Goal: Find specific page/section

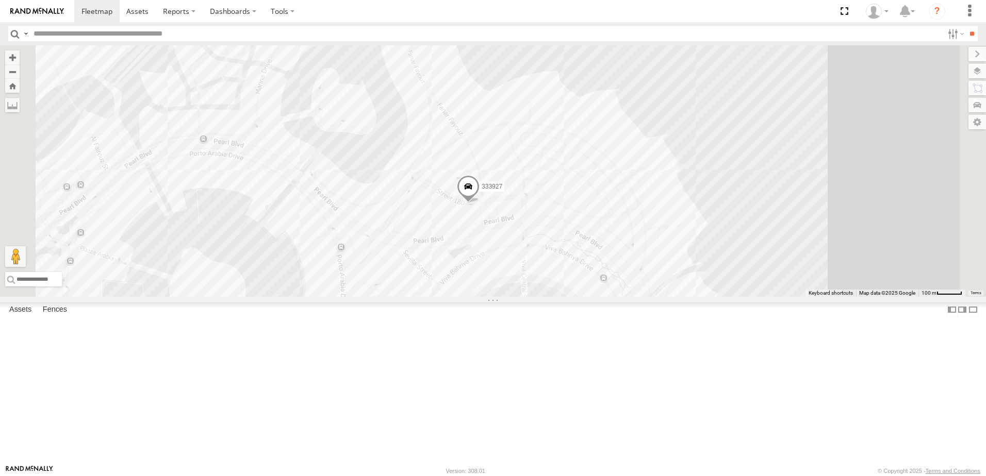
click at [0, 0] on span at bounding box center [0, 0] width 0 height 0
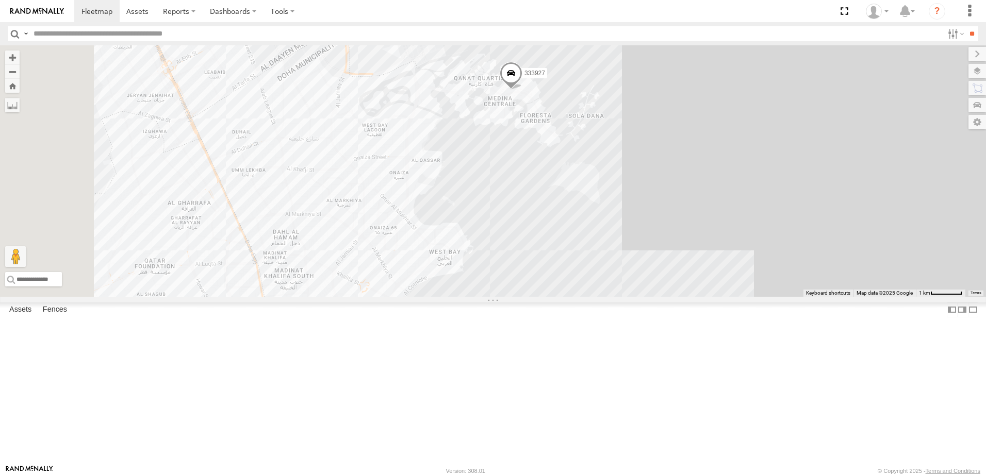
drag, startPoint x: 516, startPoint y: 357, endPoint x: 618, endPoint y: 219, distance: 171.7
click at [618, 219] on div "333927" at bounding box center [493, 171] width 986 height 252
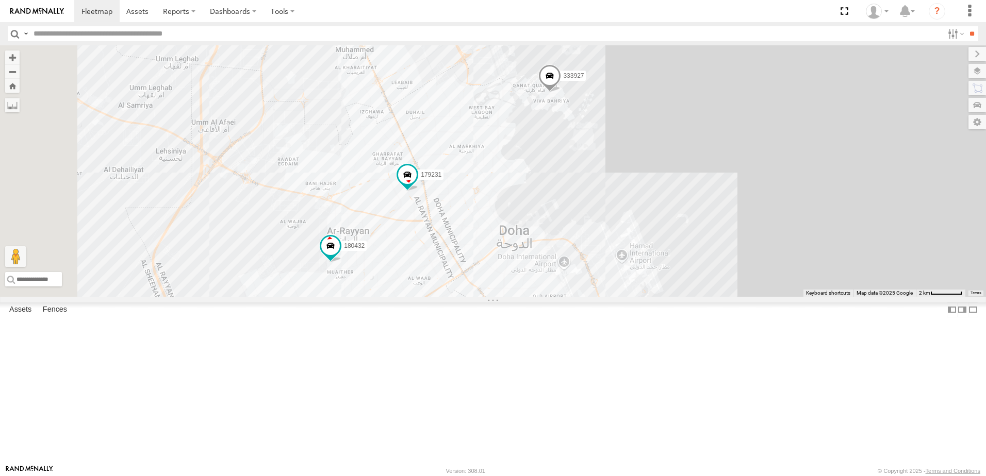
drag, startPoint x: 544, startPoint y: 331, endPoint x: 590, endPoint y: 299, distance: 56.2
click at [590, 297] on div "333927 179231 180432" at bounding box center [493, 171] width 986 height 252
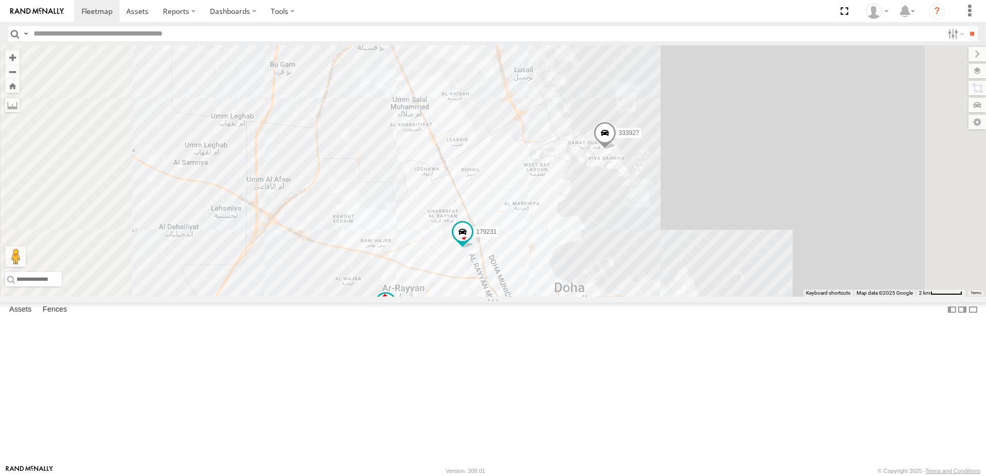
drag, startPoint x: 667, startPoint y: 253, endPoint x: 665, endPoint y: 364, distance: 111.4
click at [675, 297] on div "333927 179231 180432 155180- [PERSON_NAME]" at bounding box center [493, 171] width 986 height 252
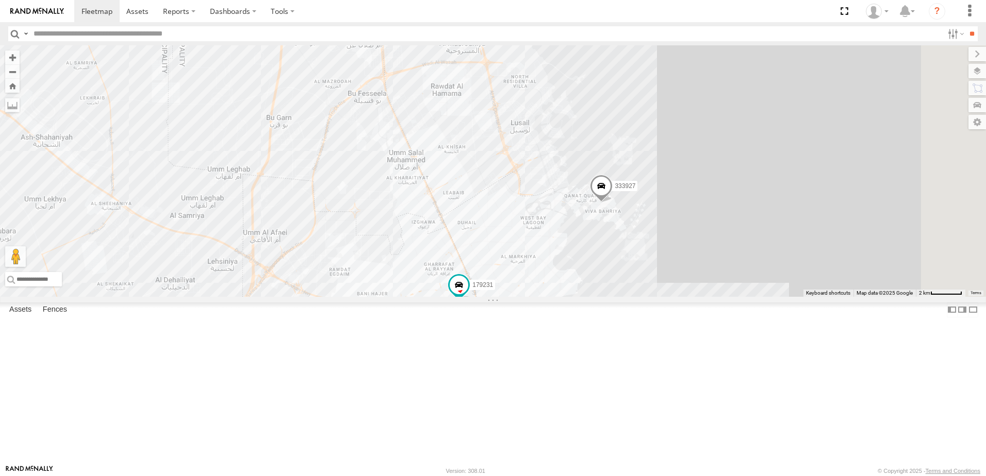
drag, startPoint x: 509, startPoint y: 163, endPoint x: 507, endPoint y: 230, distance: 66.5
click at [507, 230] on div "333927 179231 180432 155180- [PERSON_NAME]" at bounding box center [493, 171] width 986 height 252
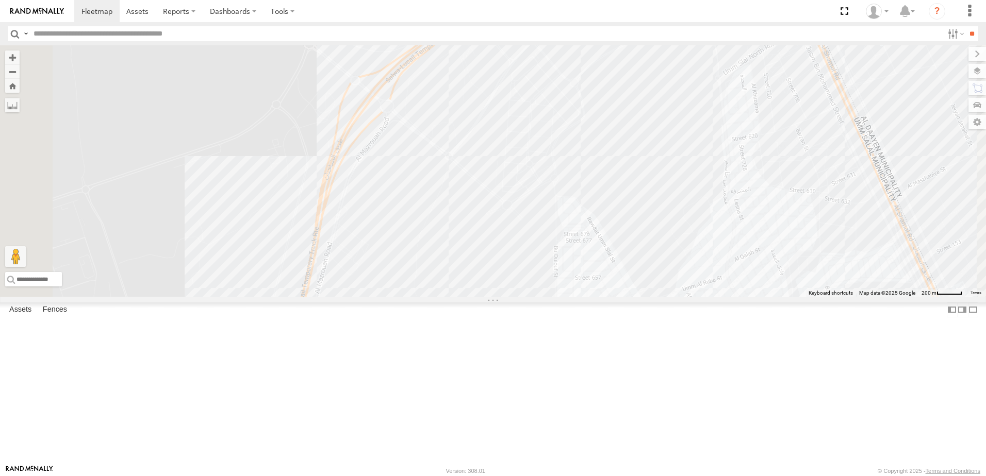
click at [0, 0] on span at bounding box center [0, 0] width 0 height 0
click at [20, 74] on button "Zoom out" at bounding box center [12, 71] width 14 height 14
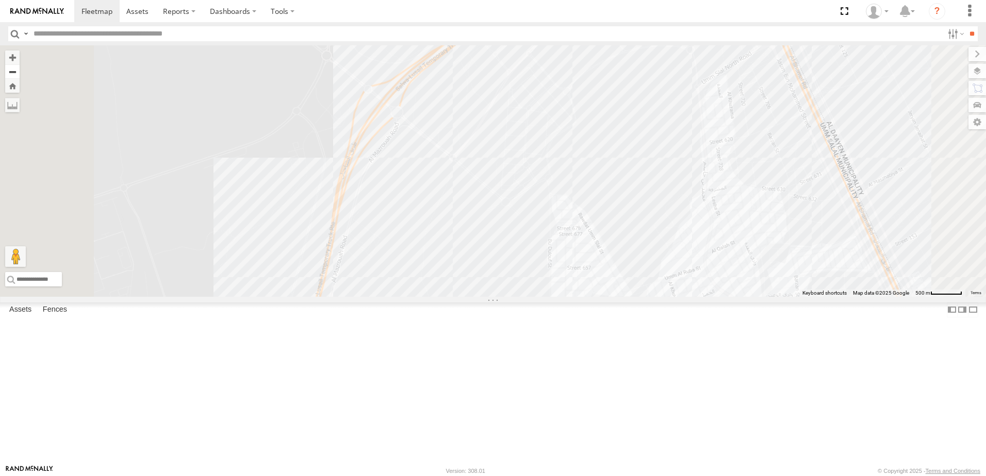
click at [20, 74] on button "Zoom out" at bounding box center [12, 71] width 14 height 14
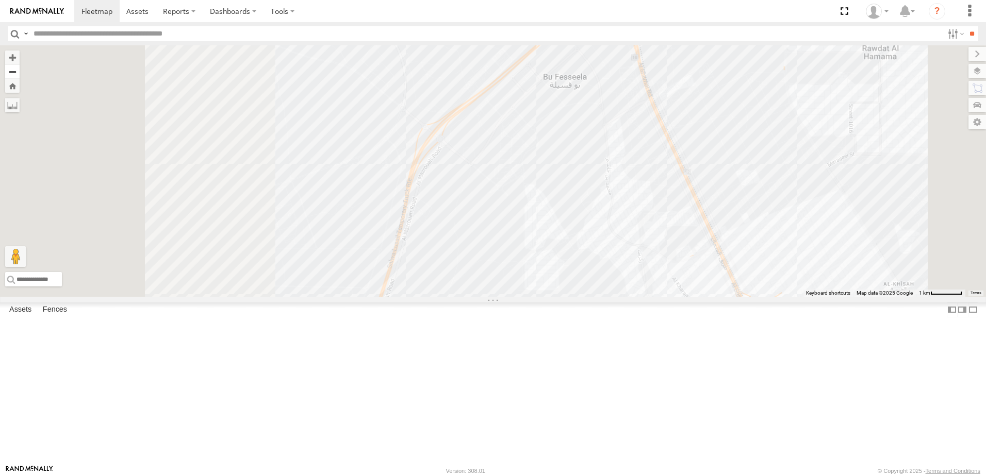
click at [20, 74] on button "Zoom out" at bounding box center [12, 71] width 14 height 14
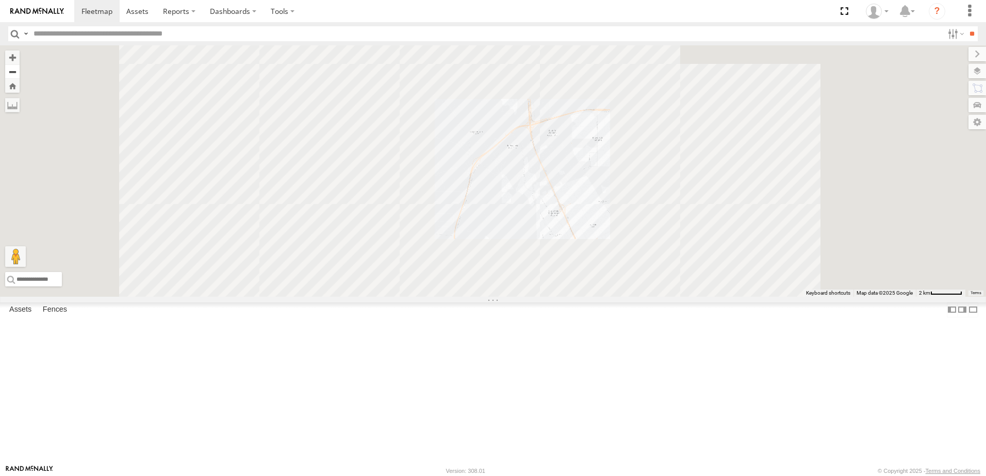
click at [20, 74] on button "Zoom out" at bounding box center [12, 71] width 14 height 14
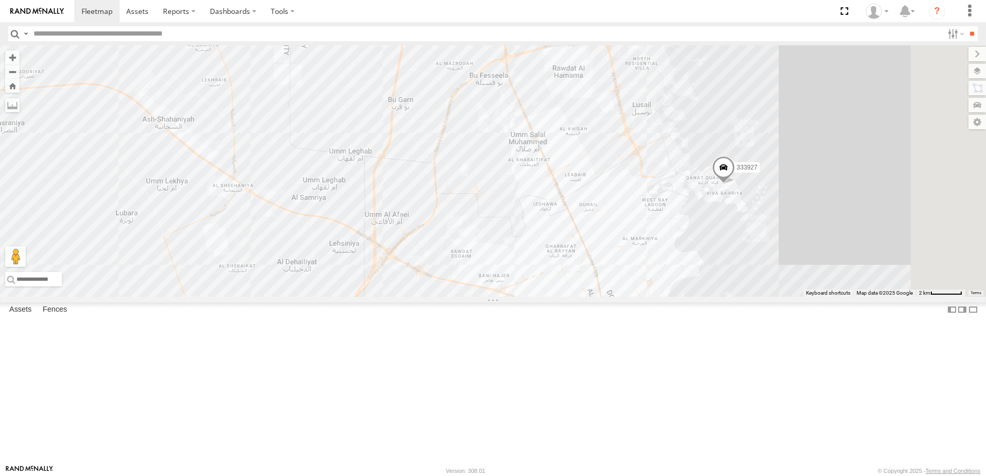
drag, startPoint x: 708, startPoint y: 277, endPoint x: 552, endPoint y: 193, distance: 176.7
click at [552, 193] on div "179231 333927 155180- Salman 180432" at bounding box center [493, 171] width 986 height 252
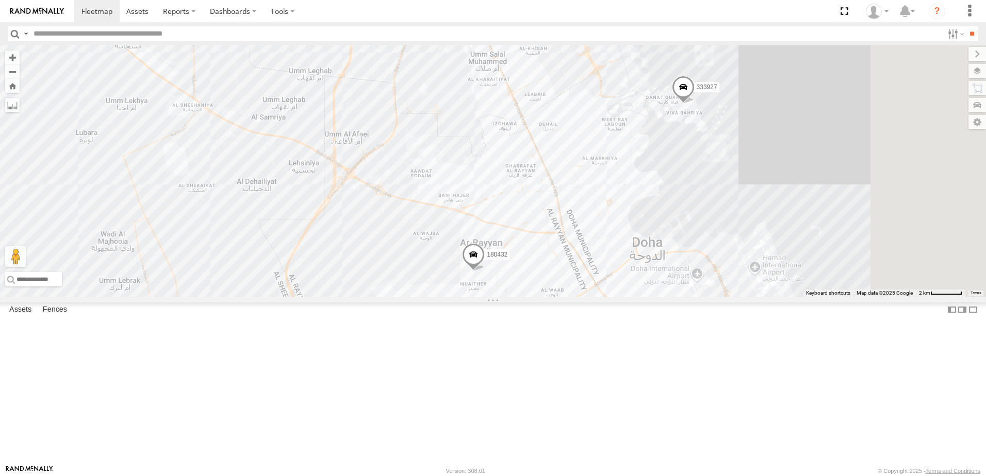
drag, startPoint x: 614, startPoint y: 300, endPoint x: 577, endPoint y: 220, distance: 87.9
click at [577, 220] on div "179231 333927 155180- Salman 180432" at bounding box center [493, 171] width 986 height 252
